Goal: Information Seeking & Learning: Learn about a topic

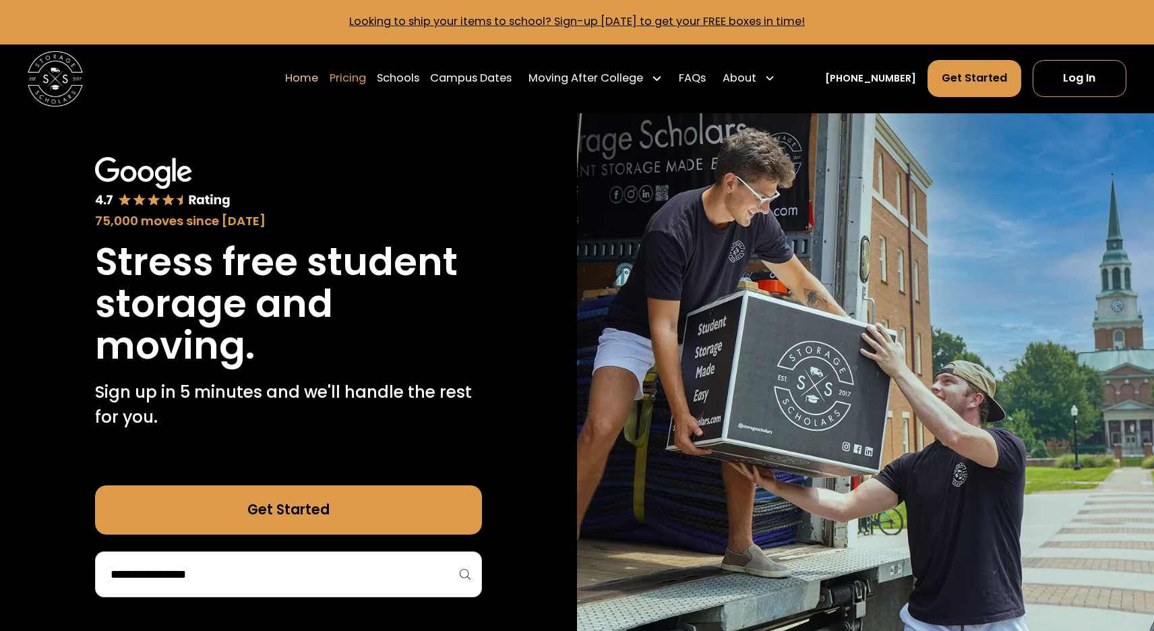
click at [366, 78] on link "Pricing" at bounding box center [348, 78] width 36 height 38
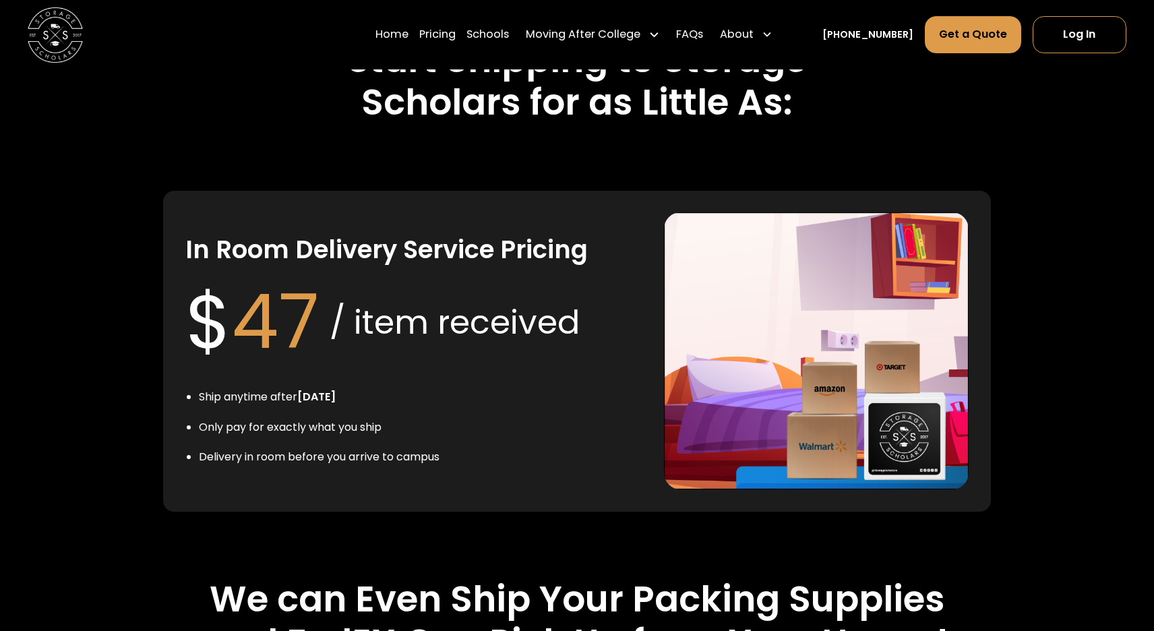
scroll to position [2795, 0]
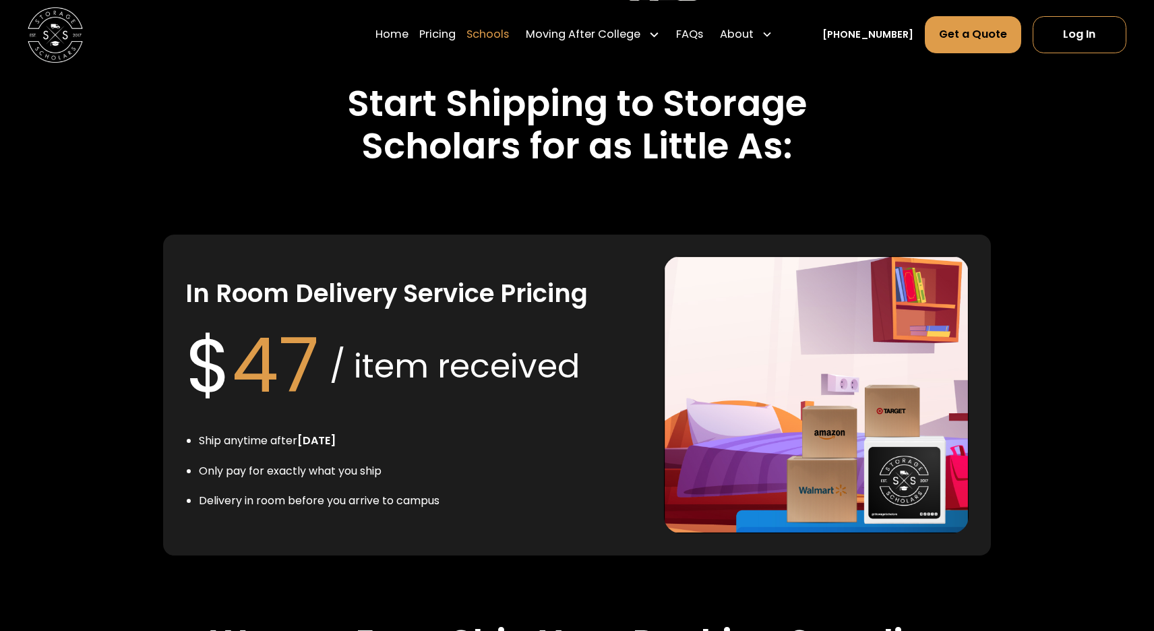
click at [497, 34] on link "Schools" at bounding box center [487, 35] width 42 height 38
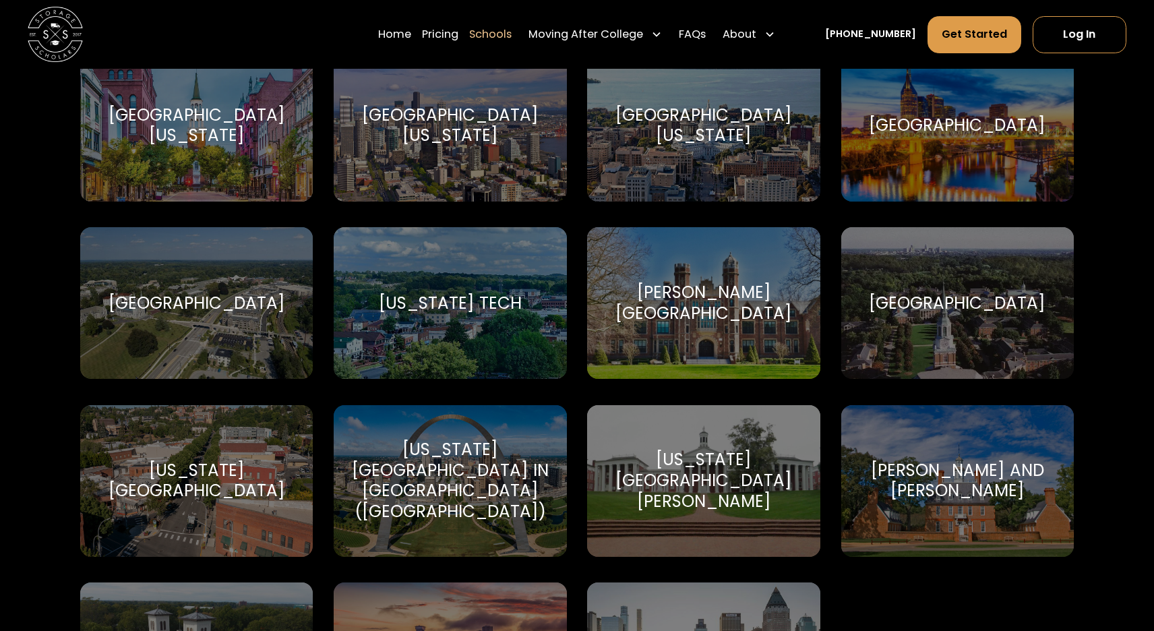
scroll to position [8110, 0]
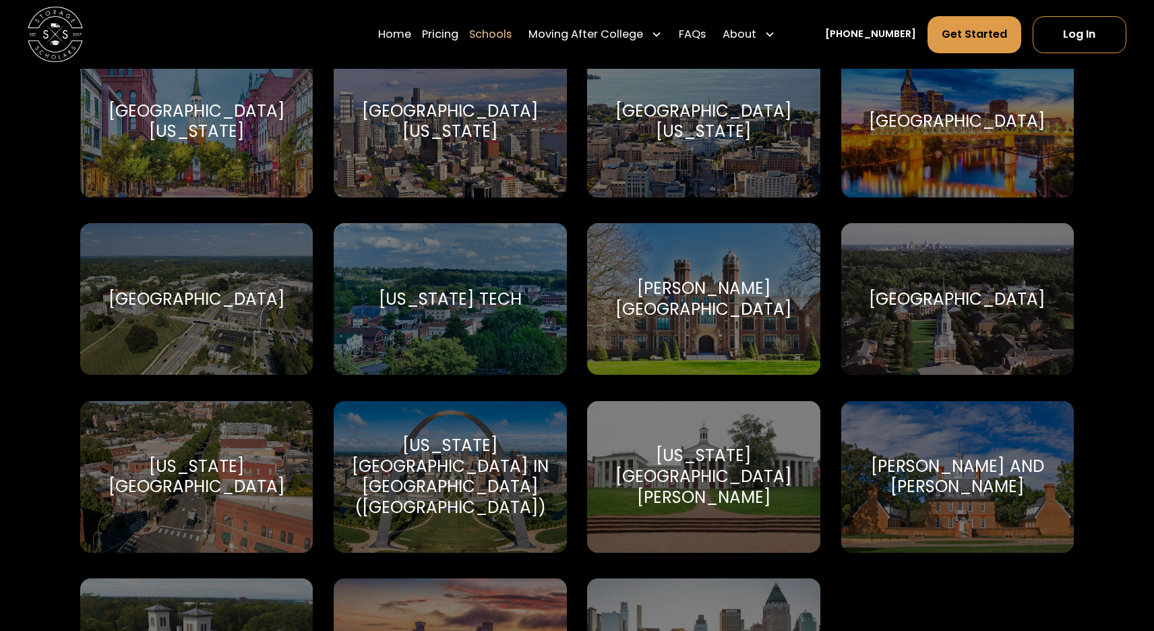
click at [716, 459] on div "[US_STATE][GEOGRAPHIC_DATA][PERSON_NAME]" at bounding box center [703, 476] width 199 height 62
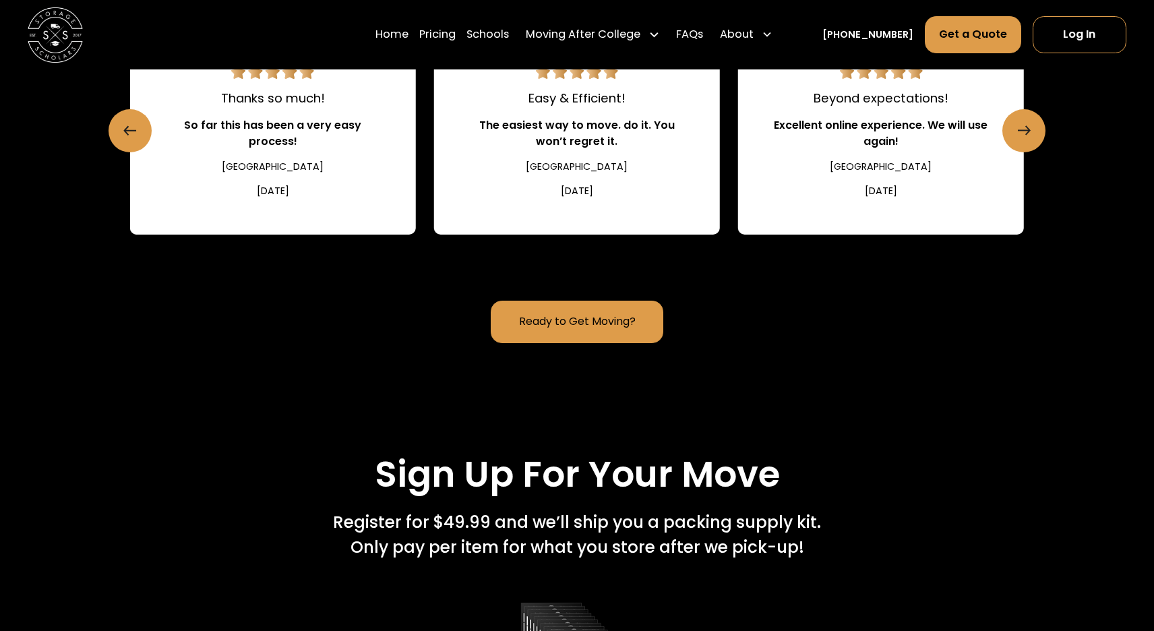
scroll to position [1923, 0]
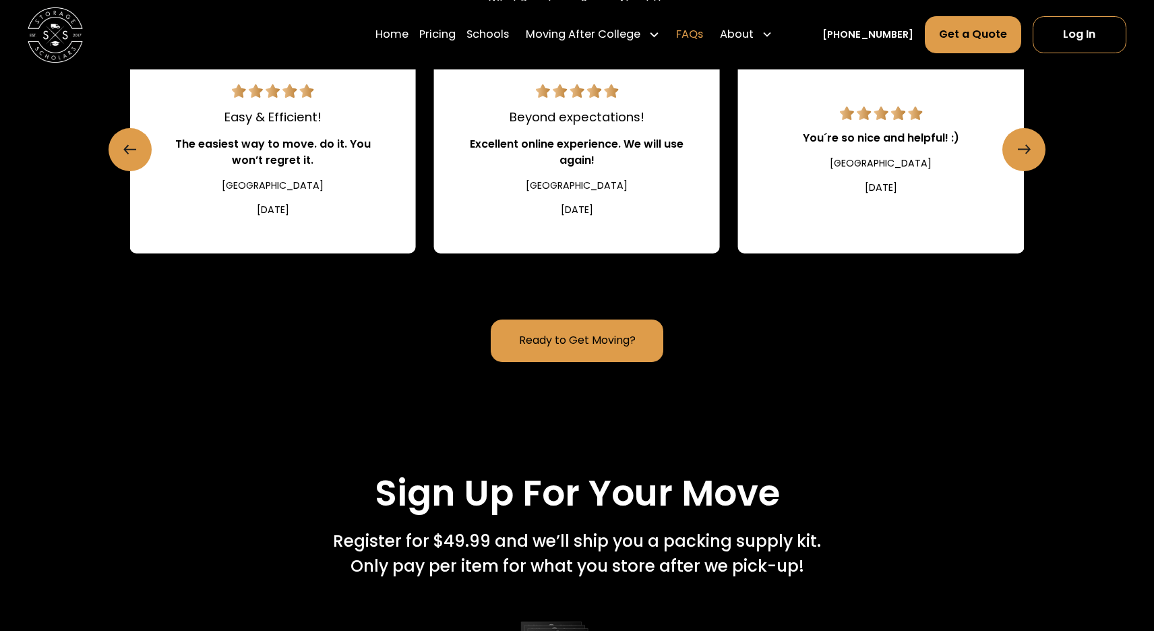
click at [703, 34] on link "FAQs" at bounding box center [689, 35] width 27 height 38
